Goal: Register for event/course

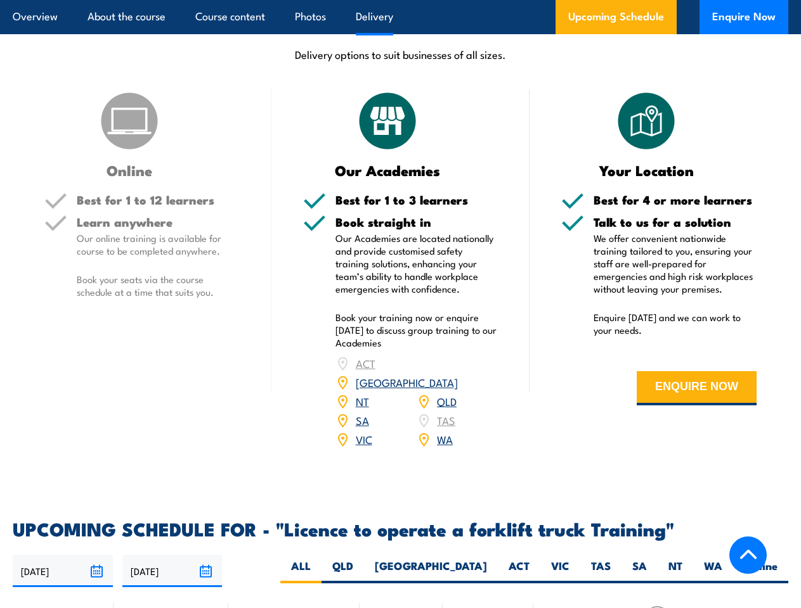
scroll to position [1603, 0]
click at [400, 0] on article "Overview About the course Course content Photos Delivery Upcoming Schedule Enqu…" at bounding box center [400, 17] width 775 height 34
click at [63, 555] on input "[DATE]" at bounding box center [63, 571] width 100 height 32
click at [172, 555] on input "[DATE]" at bounding box center [172, 571] width 100 height 32
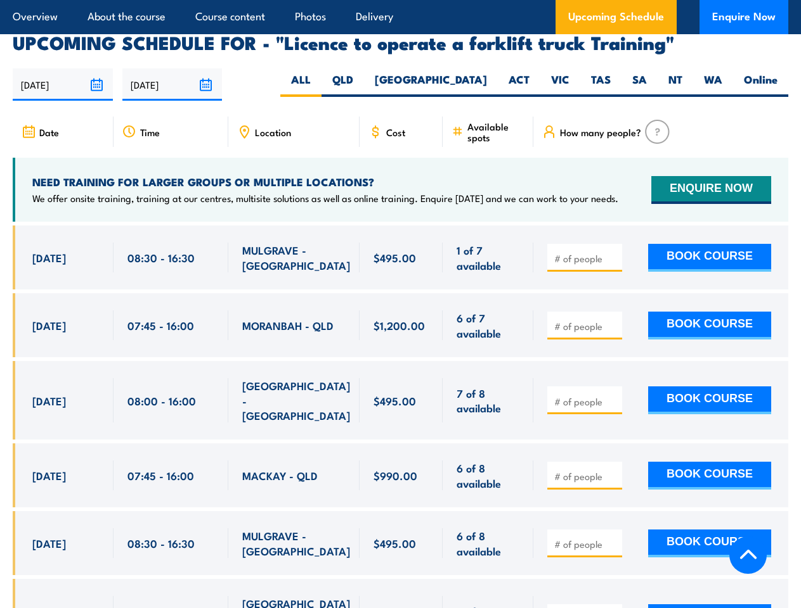
click at [400, 0] on article "Overview About the course Course content Photos Delivery Upcoming Schedule Enqu…" at bounding box center [400, 17] width 775 height 34
click at [63, 68] on input "[DATE]" at bounding box center [63, 84] width 100 height 32
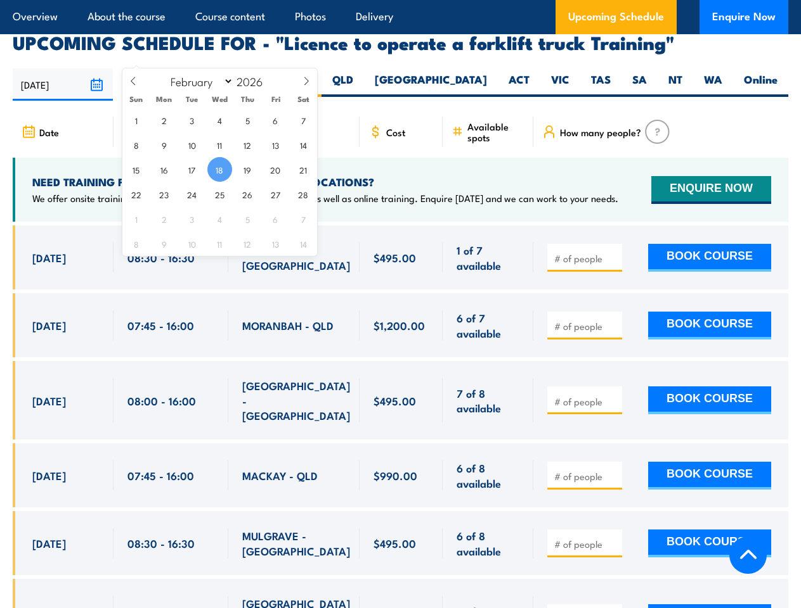
click at [172, 68] on input "[DATE]" at bounding box center [172, 84] width 100 height 32
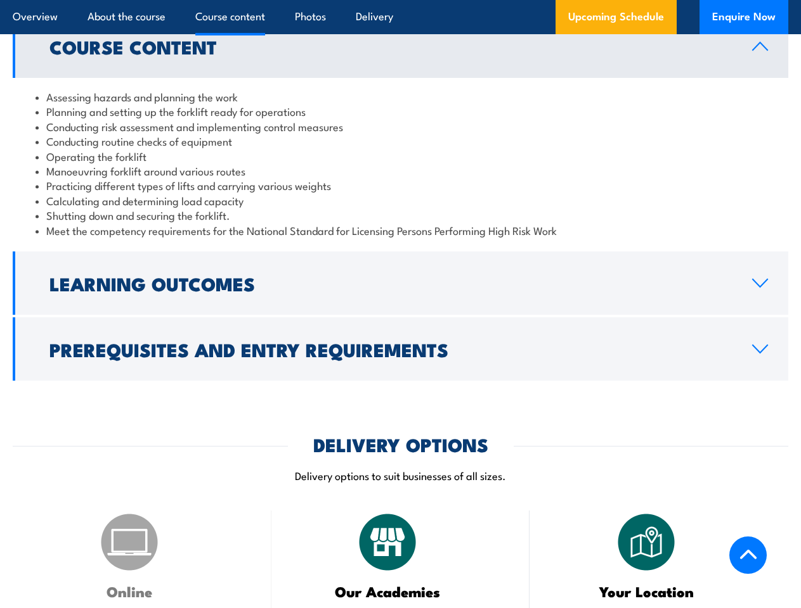
click at [400, 0] on article "Overview About the course Course content Photos Delivery Upcoming Schedule Enqu…" at bounding box center [400, 17] width 775 height 34
click at [400, 275] on h2 "Learning Outcomes" at bounding box center [390, 283] width 682 height 16
